Goal: Information Seeking & Learning: Learn about a topic

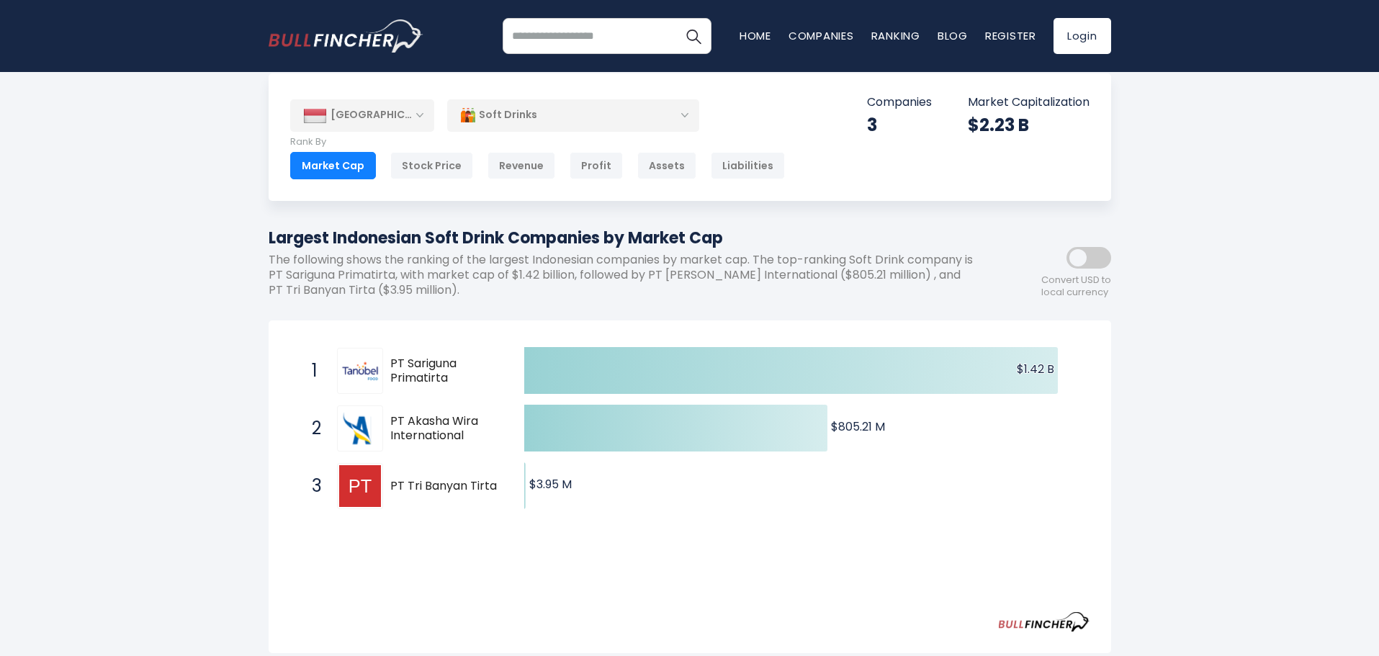
click at [1195, 527] on div "Indonesia Entire World 30,373 North America 3,966" at bounding box center [689, 557] width 1379 height 969
click at [673, 123] on div "Soft Drinks" at bounding box center [573, 115] width 252 height 33
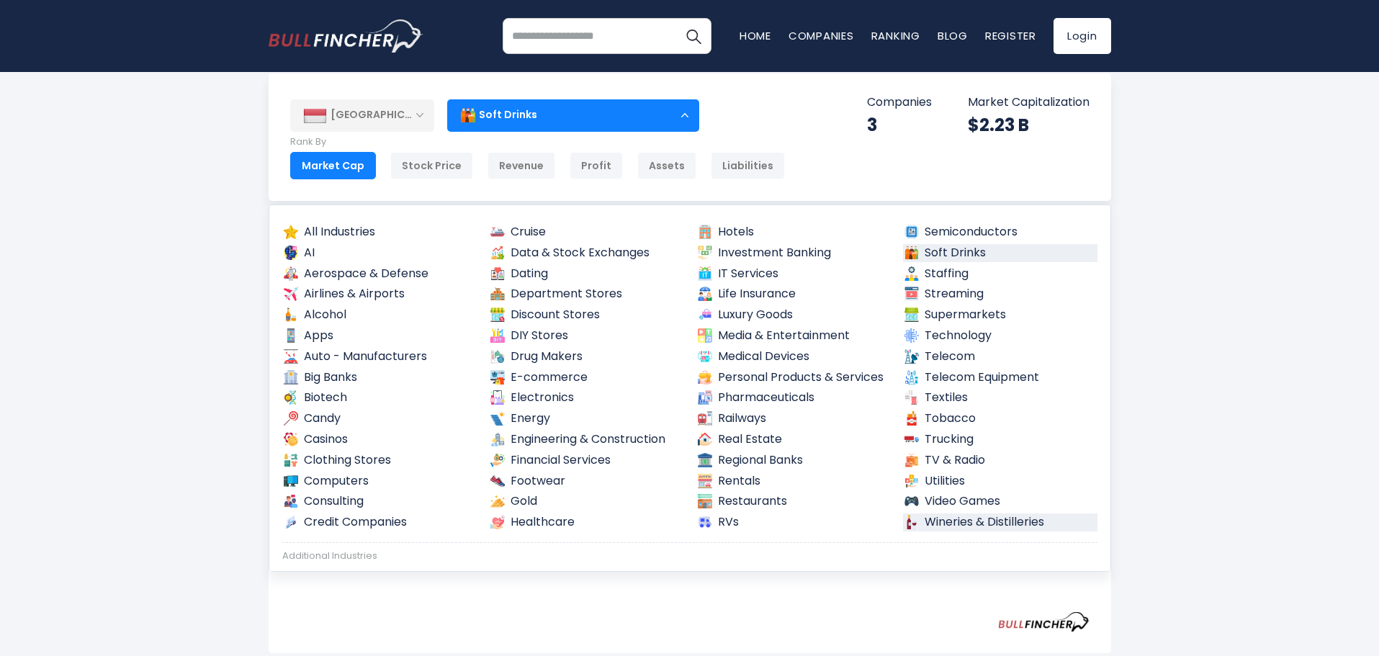
click at [1000, 526] on link "Wineries & Distilleries" at bounding box center [1000, 523] width 194 height 18
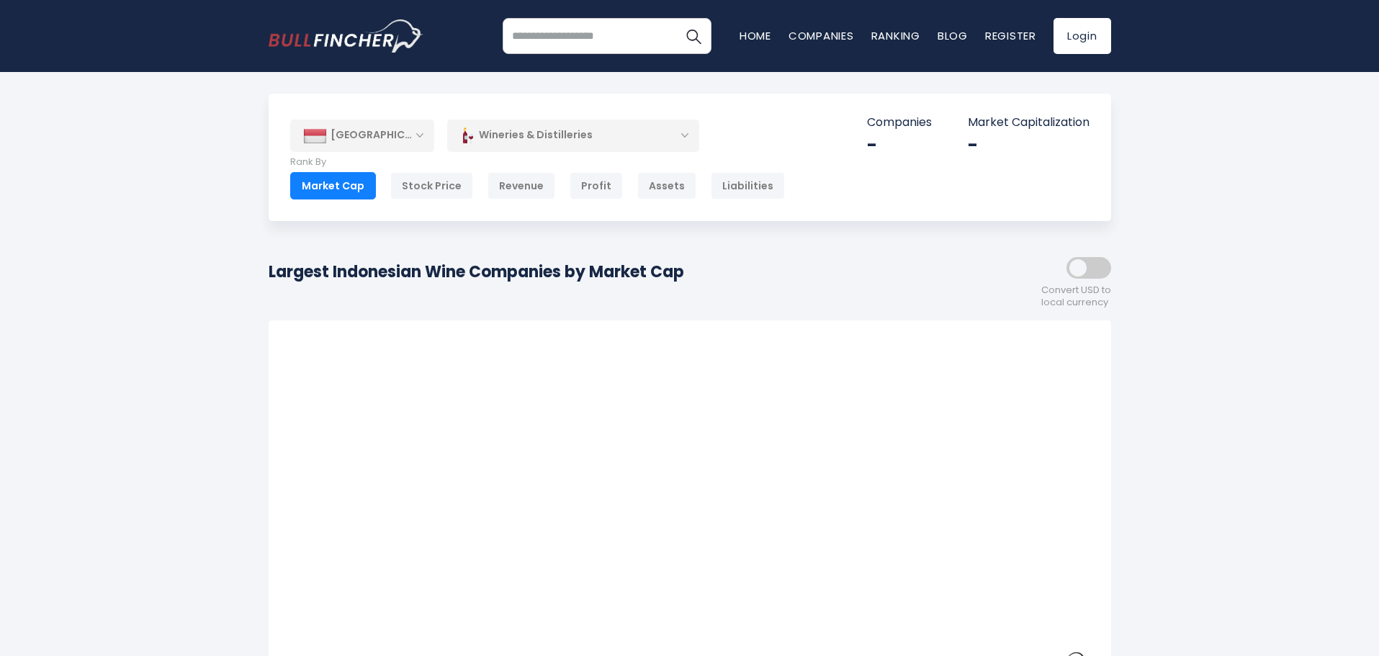
click at [690, 145] on div "Wineries & Distilleries" at bounding box center [573, 135] width 252 height 33
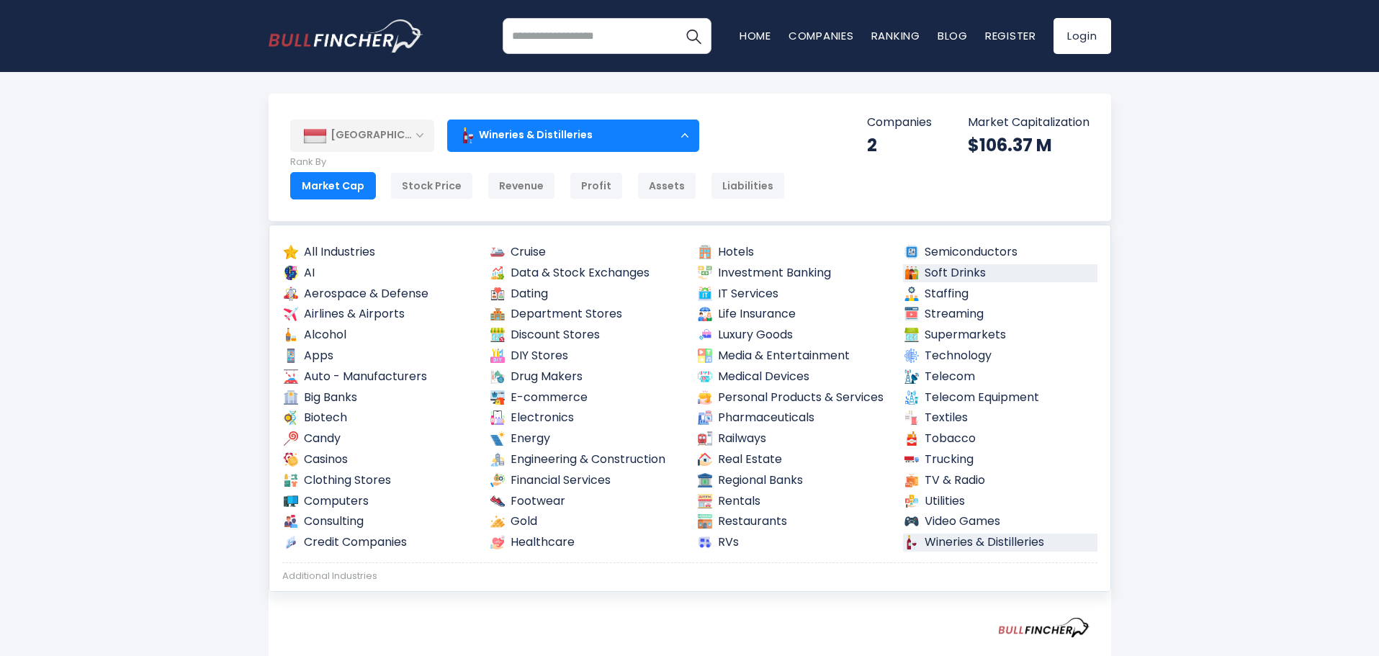
click at [939, 274] on link "Soft Drinks" at bounding box center [1000, 273] width 194 height 18
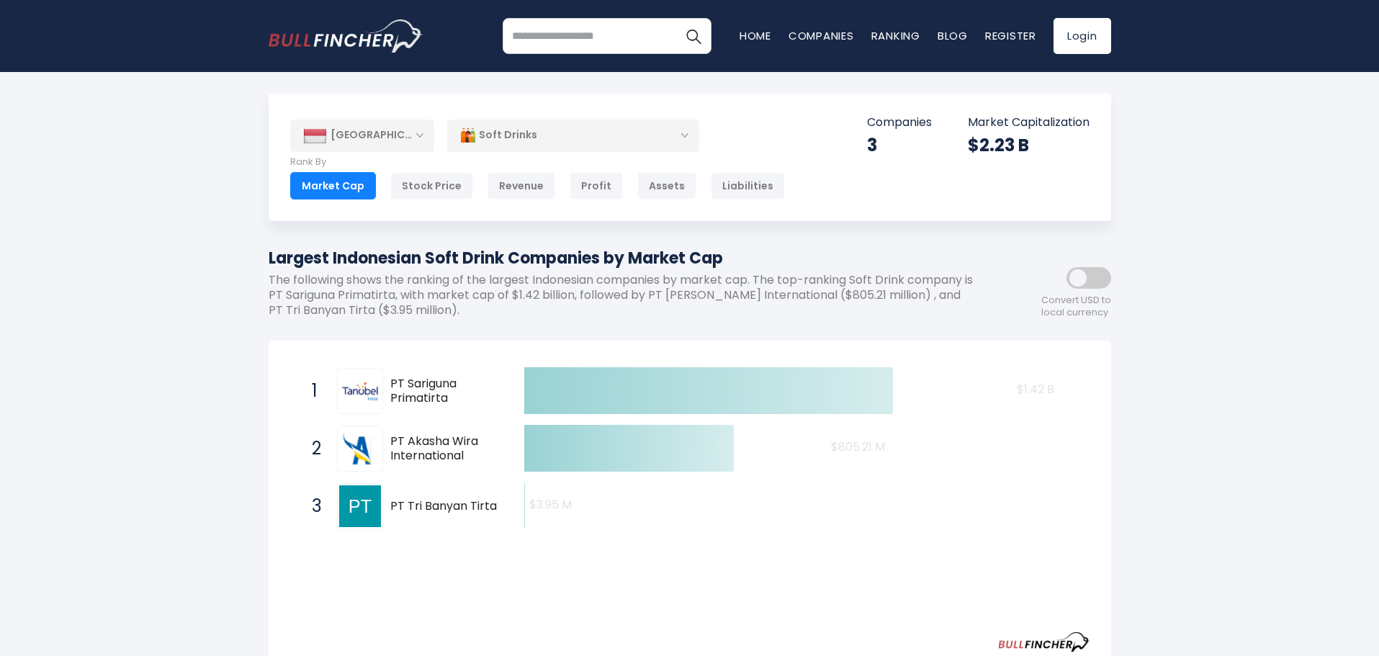
click at [679, 135] on div "Soft Drinks" at bounding box center [573, 135] width 252 height 33
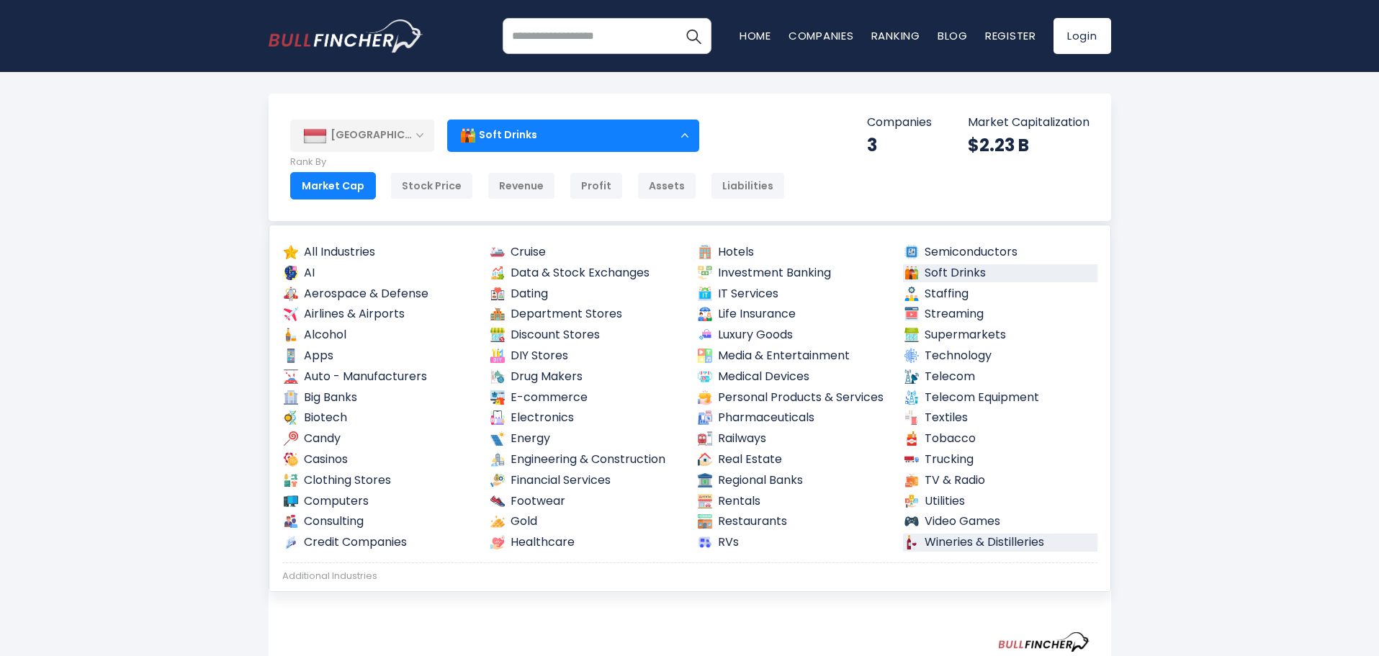
click at [969, 544] on link "Wineries & Distilleries" at bounding box center [1000, 543] width 194 height 18
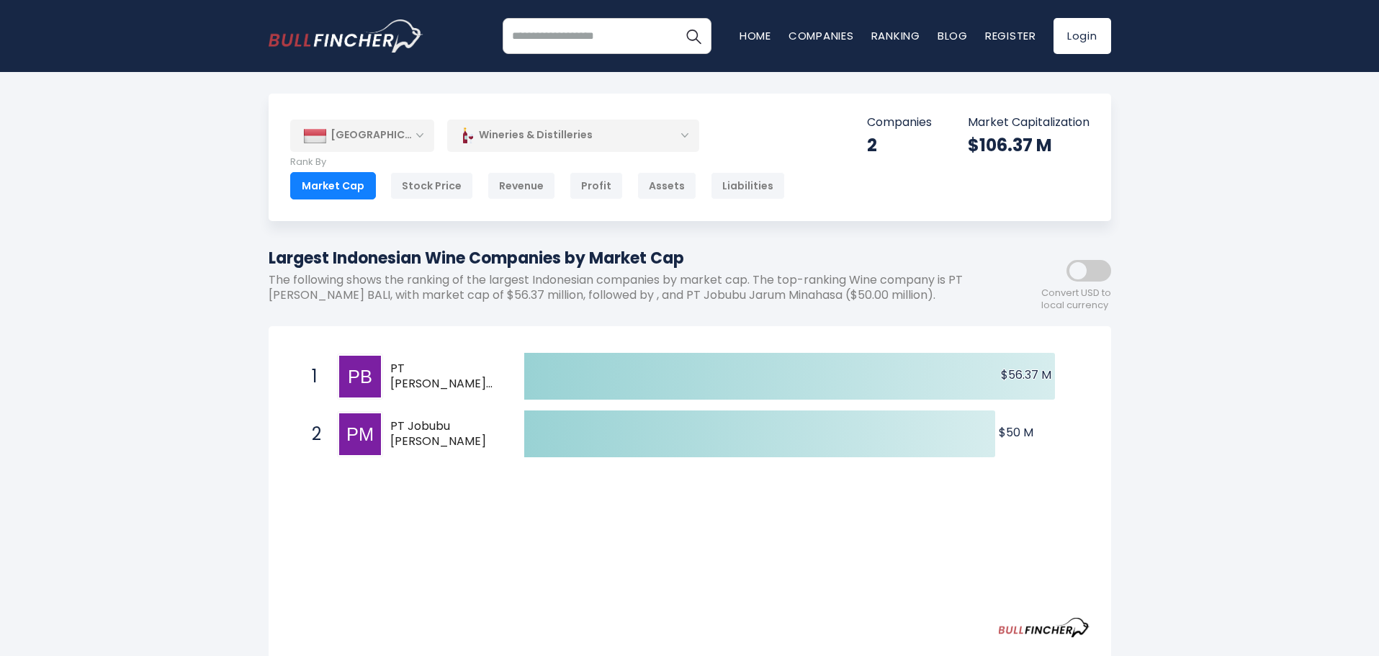
click at [682, 135] on div "Wineries & Distilleries" at bounding box center [573, 135] width 252 height 33
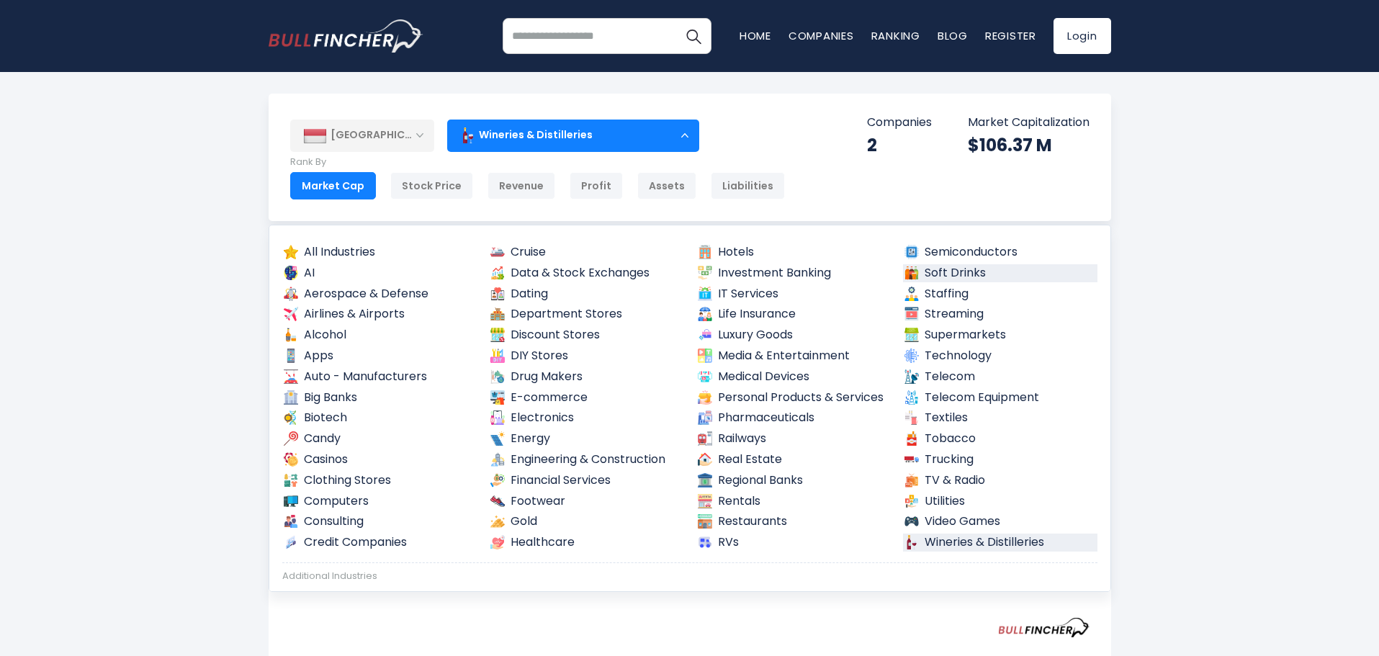
click at [948, 266] on link "Soft Drinks" at bounding box center [1000, 273] width 194 height 18
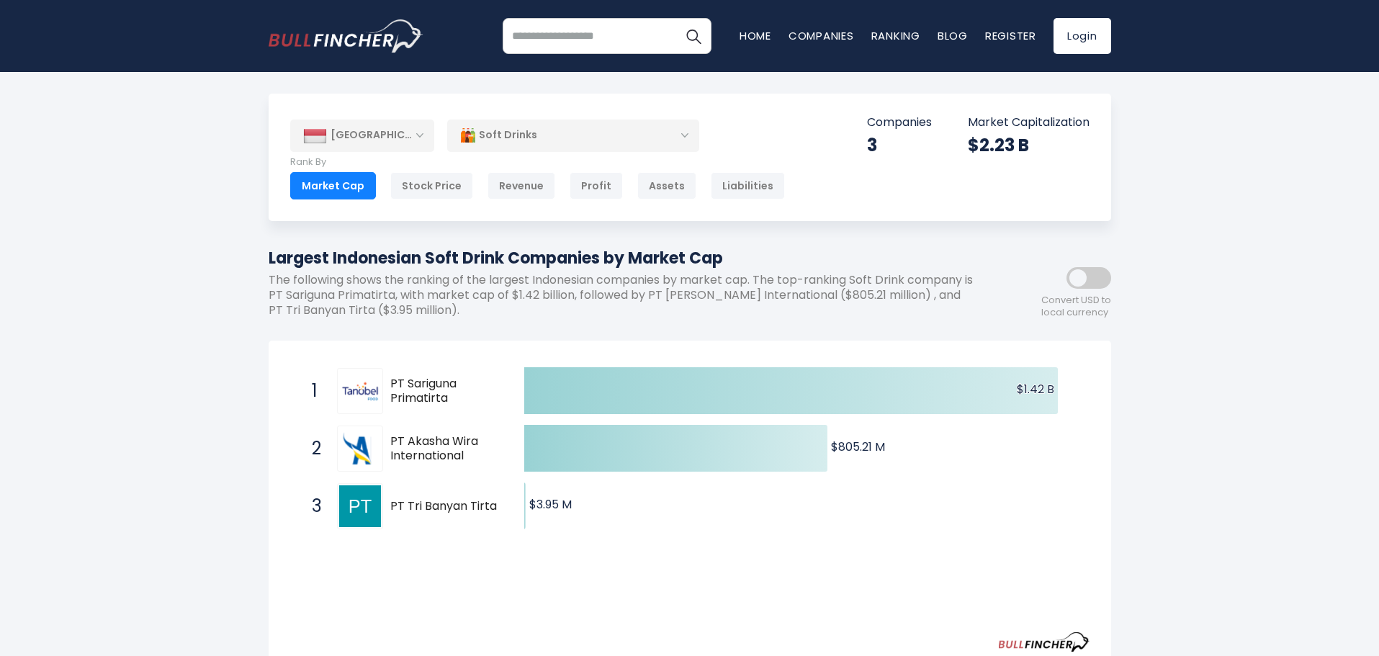
drag, startPoint x: 470, startPoint y: 410, endPoint x: 403, endPoint y: 393, distance: 68.5
click at [403, 393] on div "1 PT Sariguna Primatirta CLEO.JK" at bounding box center [402, 391] width 194 height 46
drag, startPoint x: 447, startPoint y: 403, endPoint x: 401, endPoint y: 388, distance: 49.4
click at [401, 388] on span "PT Sariguna Primatirta" at bounding box center [444, 392] width 109 height 30
drag, startPoint x: 403, startPoint y: 382, endPoint x: 994, endPoint y: 85, distance: 662.0
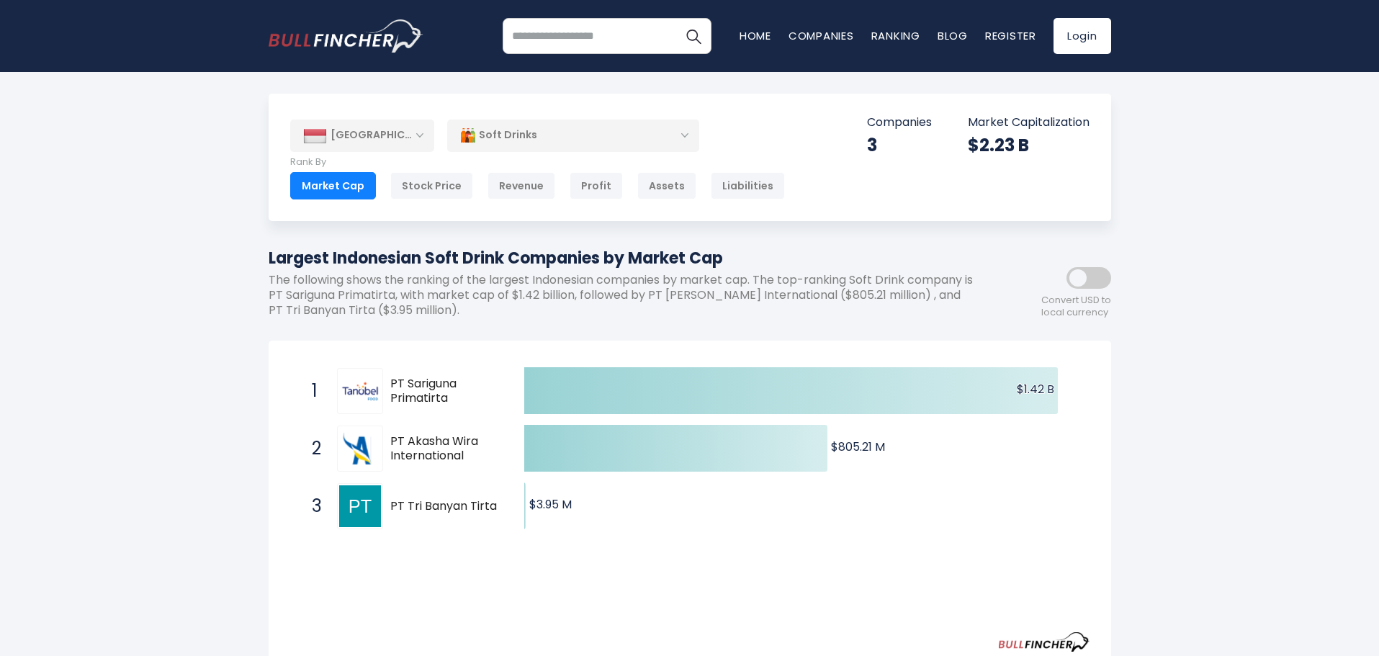
click at [440, 392] on span "PT Sariguna Primatirta" at bounding box center [444, 392] width 109 height 30
click at [416, 137] on div "[GEOGRAPHIC_DATA]" at bounding box center [362, 136] width 144 height 32
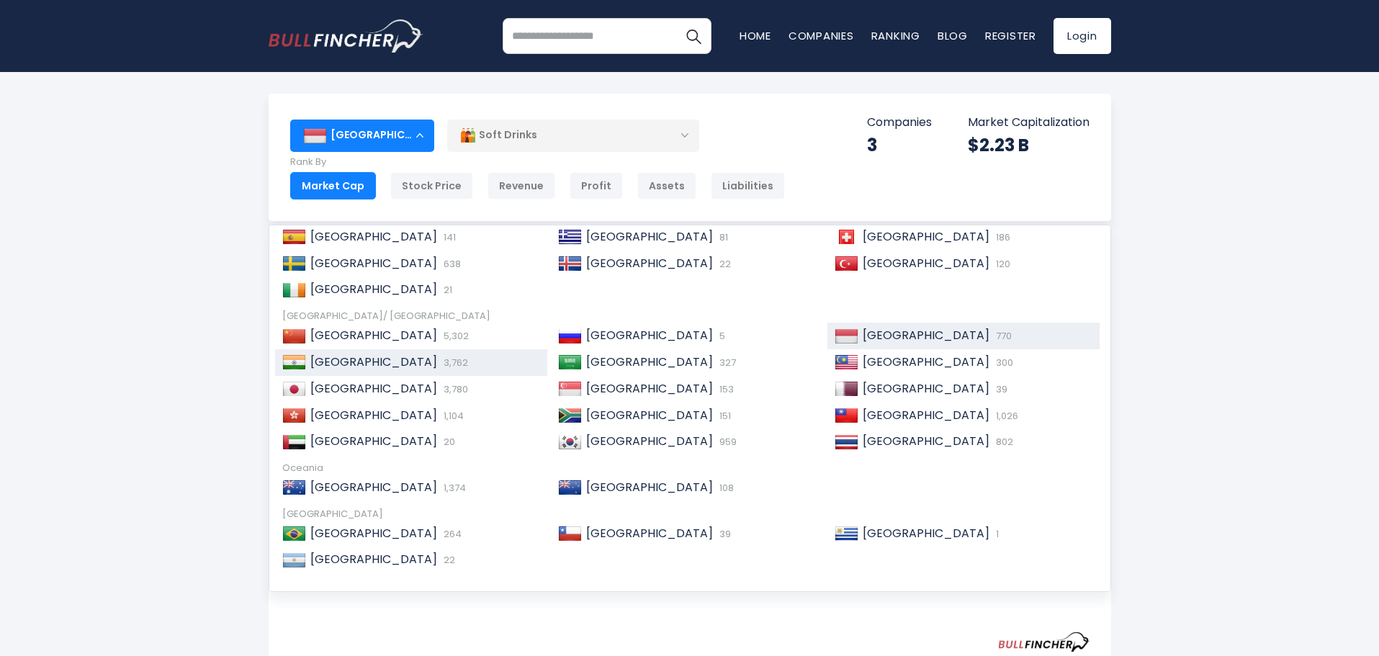
click at [370, 364] on div "India 3,762" at bounding box center [423, 362] width 235 height 15
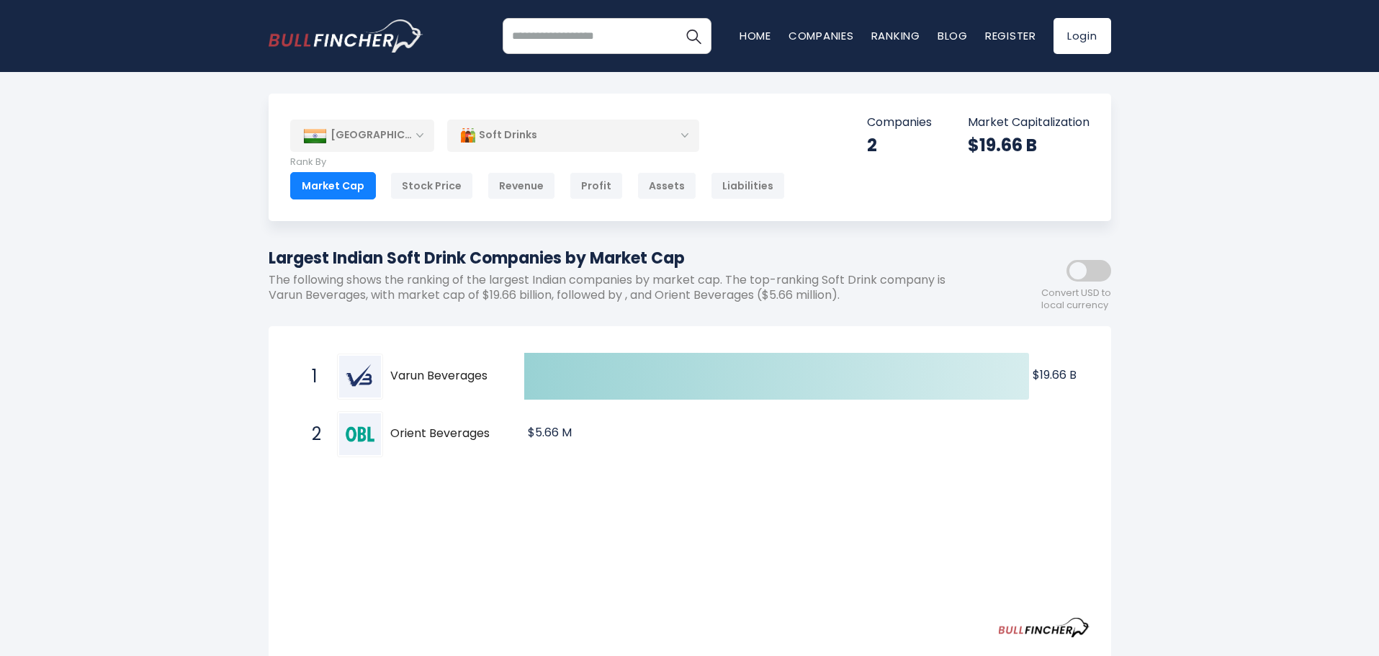
drag, startPoint x: 499, startPoint y: 370, endPoint x: 404, endPoint y: 366, distance: 95.2
click at [404, 366] on span "1 Varun Beverages VBL.NS" at bounding box center [405, 376] width 216 height 53
click at [555, 130] on div "Soft Drinks" at bounding box center [573, 135] width 252 height 33
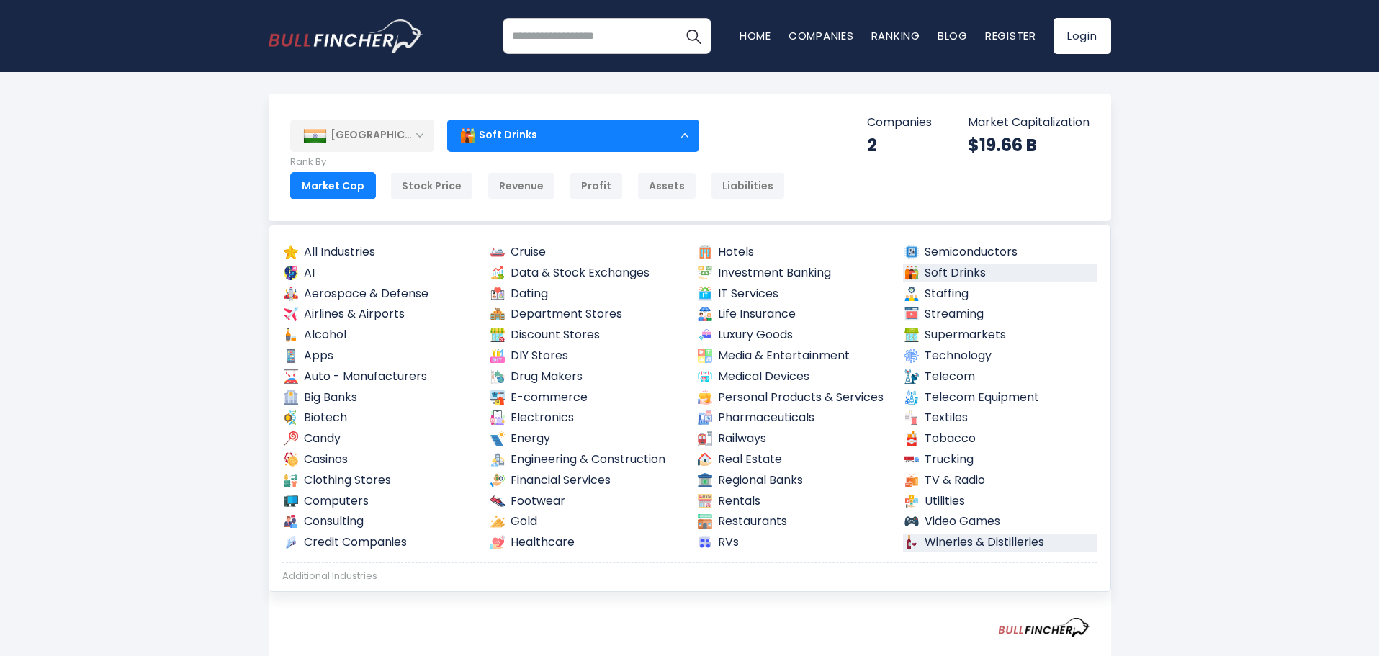
click at [974, 539] on link "Wineries & Distilleries" at bounding box center [1000, 543] width 194 height 18
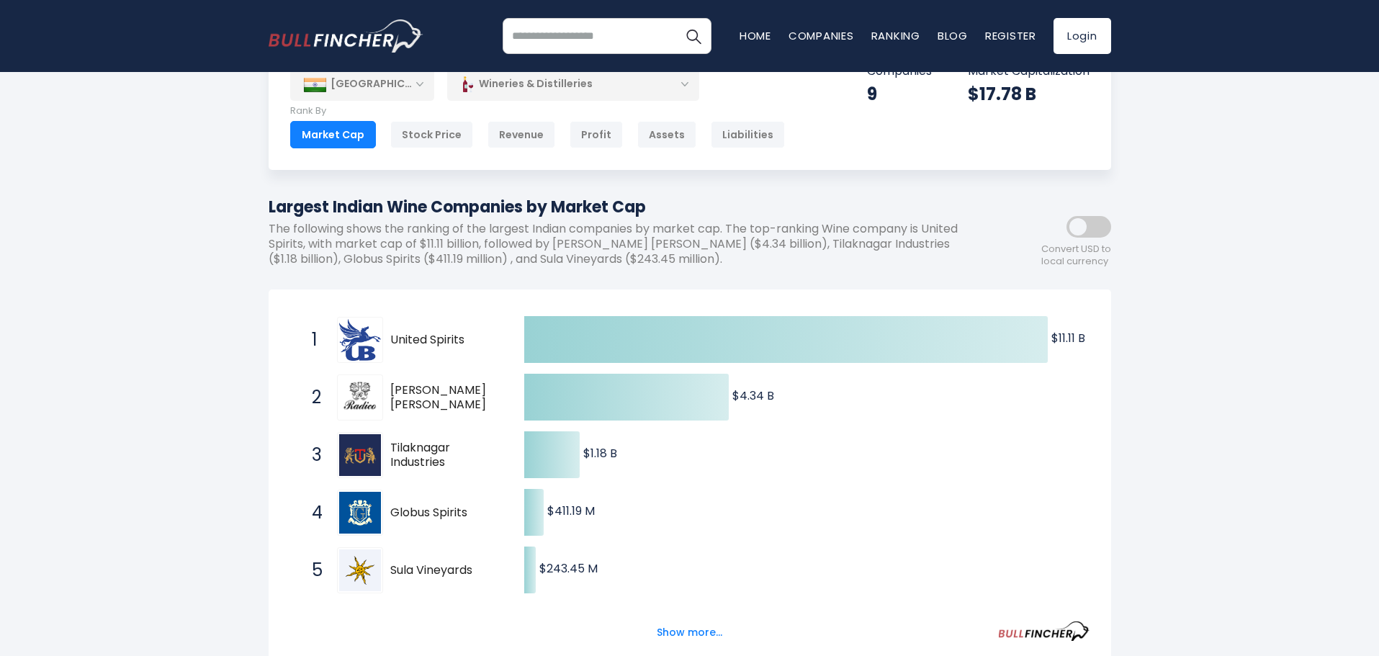
scroll to position [72, 0]
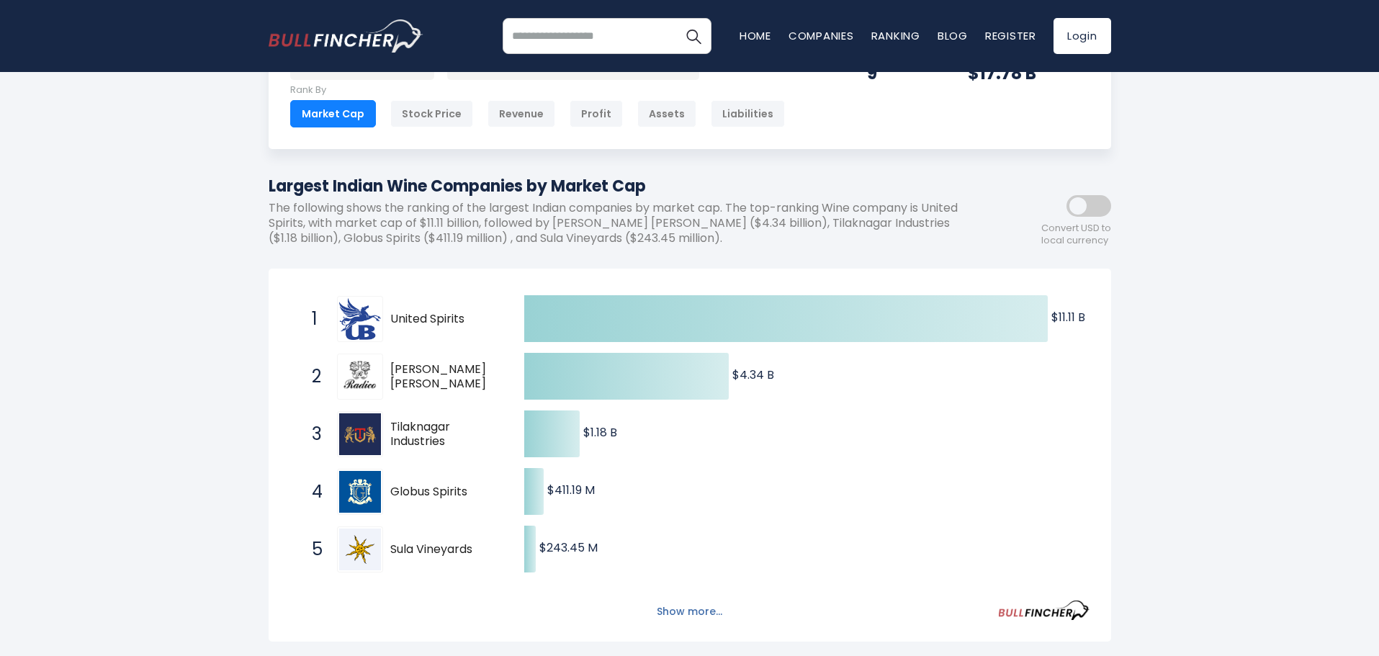
click at [704, 604] on button "Show more..." at bounding box center [689, 612] width 83 height 24
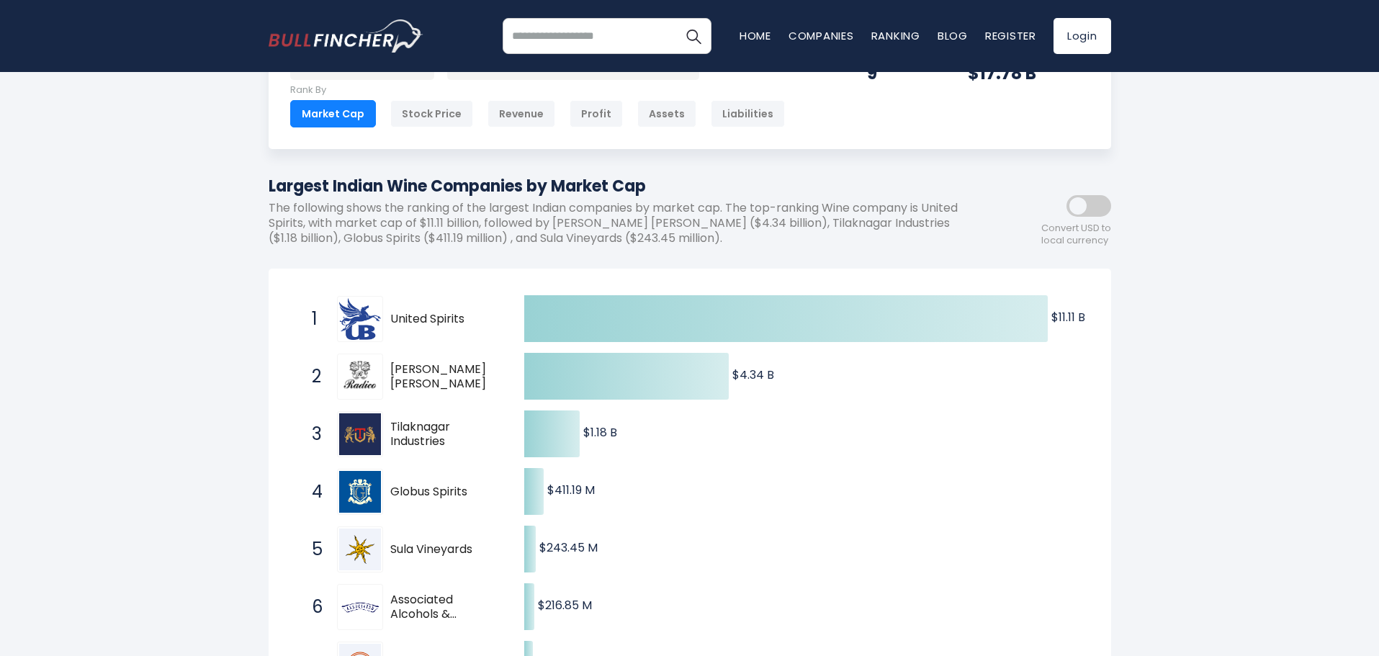
scroll to position [360, 0]
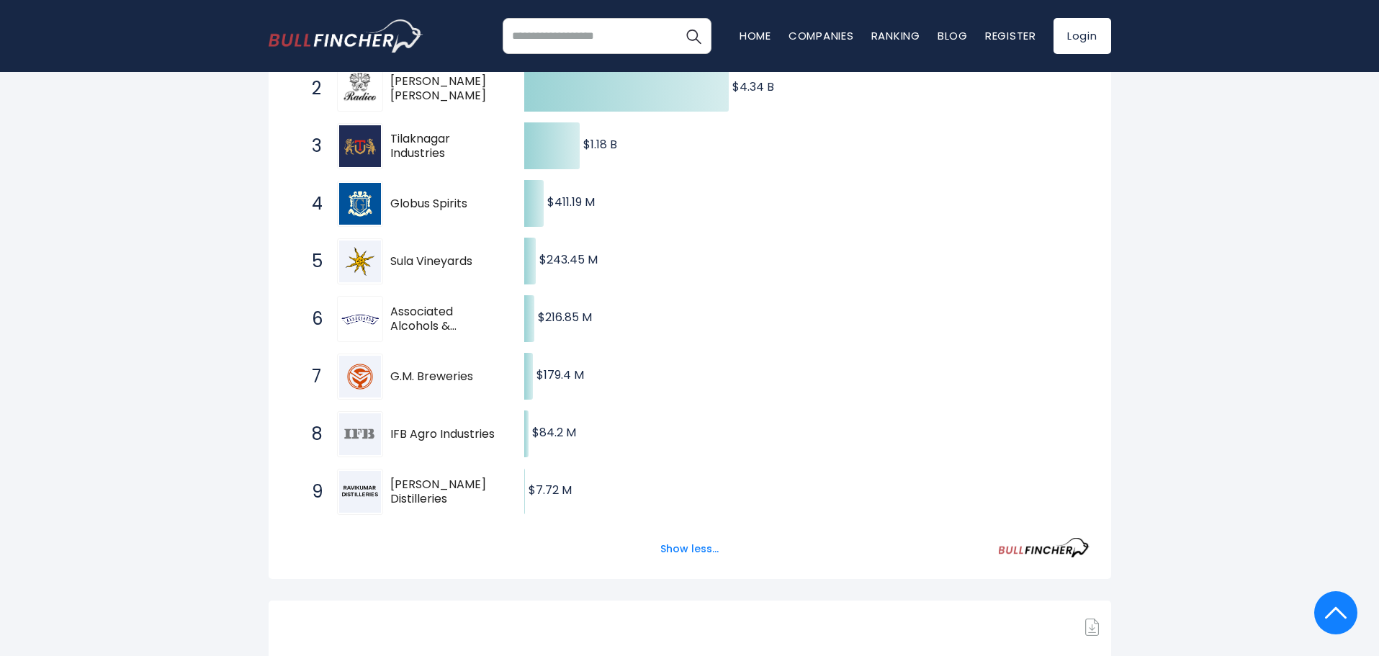
drag, startPoint x: 479, startPoint y: 381, endPoint x: 404, endPoint y: 380, distance: 74.9
click at [404, 380] on span "G.M. Breweries" at bounding box center [444, 377] width 109 height 15
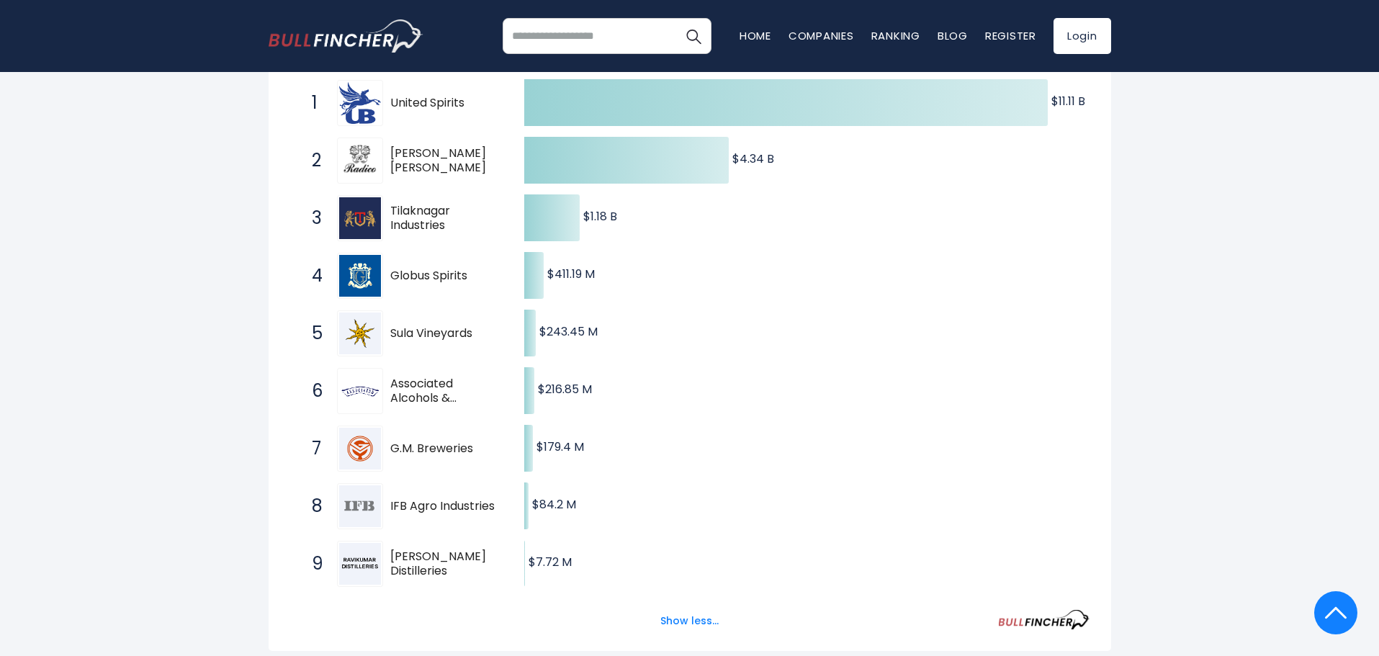
drag, startPoint x: 478, startPoint y: 330, endPoint x: 411, endPoint y: 331, distance: 67.7
click at [411, 331] on span "Sula Vineyards" at bounding box center [444, 333] width 109 height 15
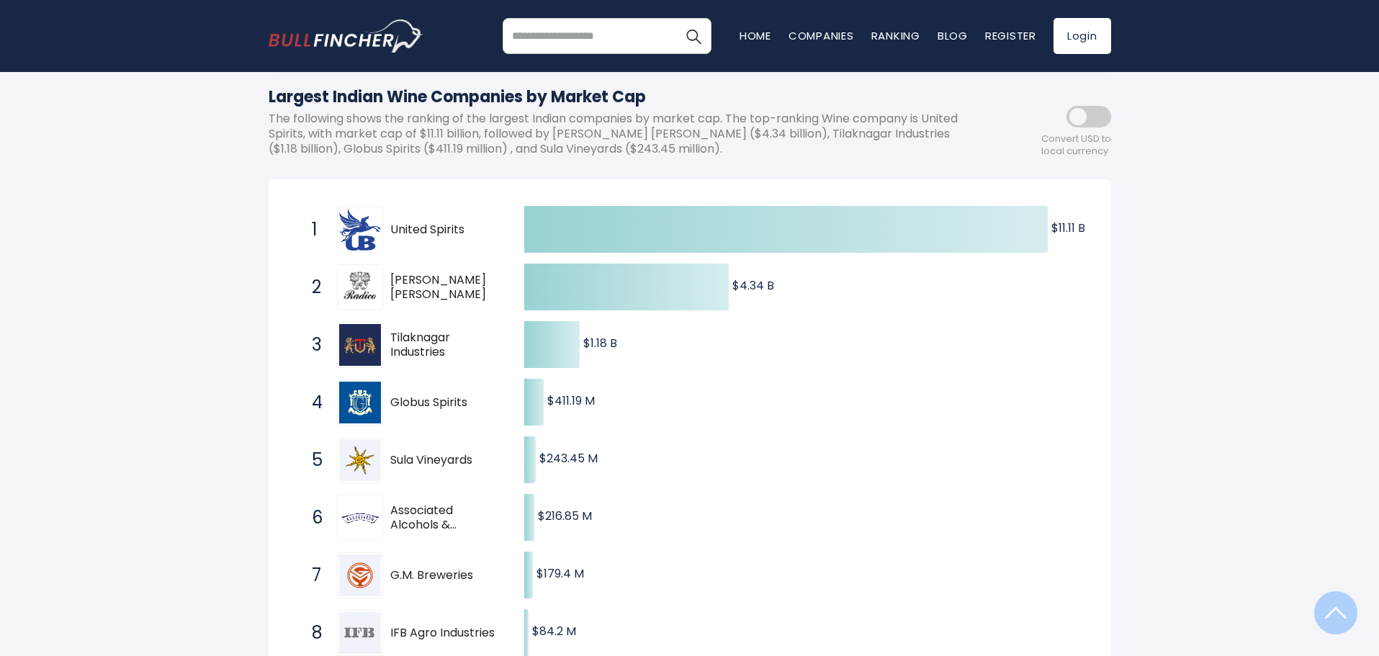
scroll to position [144, 0]
